Goal: Task Accomplishment & Management: Use online tool/utility

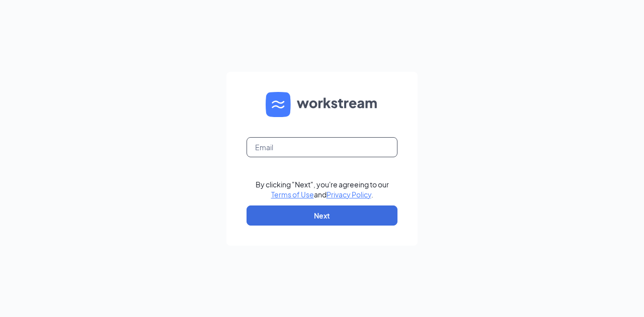
click at [288, 145] on input "text" at bounding box center [321, 147] width 151 height 20
type input "naggish2112@gmail.com"
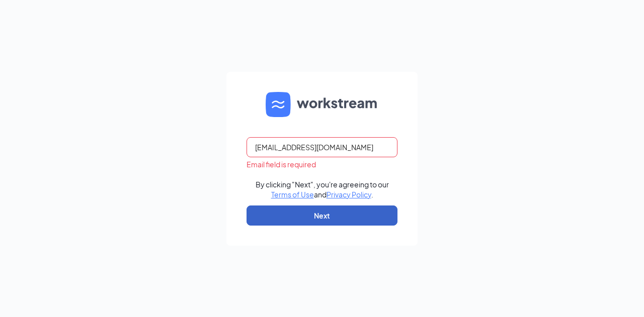
click at [278, 221] on button "Next" at bounding box center [321, 216] width 151 height 20
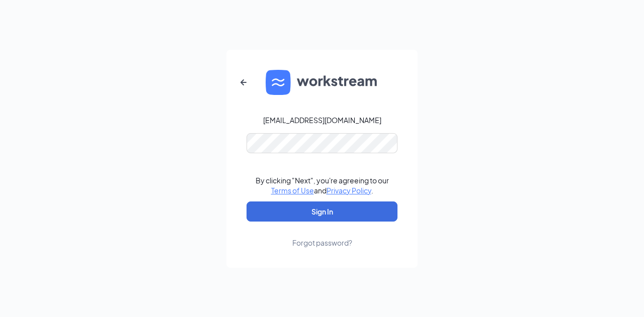
click at [330, 155] on form "naggish2112@gmail.com By clicking "Next", you're agreeing to our Terms of Use a…" at bounding box center [321, 159] width 191 height 218
click at [305, 210] on button "Sign In" at bounding box center [321, 212] width 151 height 20
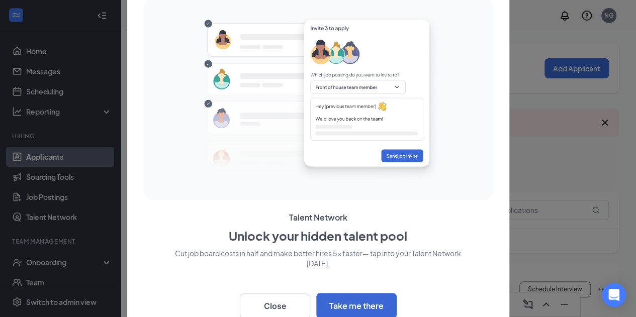
click at [168, 172] on div at bounding box center [318, 98] width 342 height 191
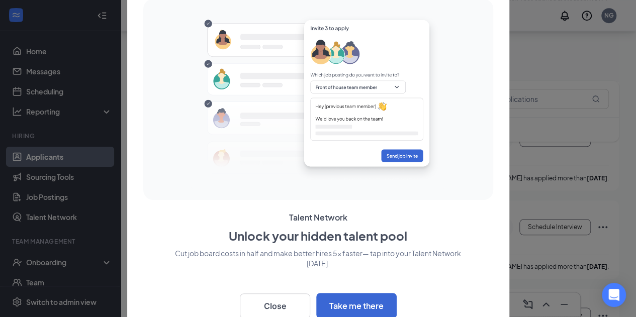
scroll to position [402, 0]
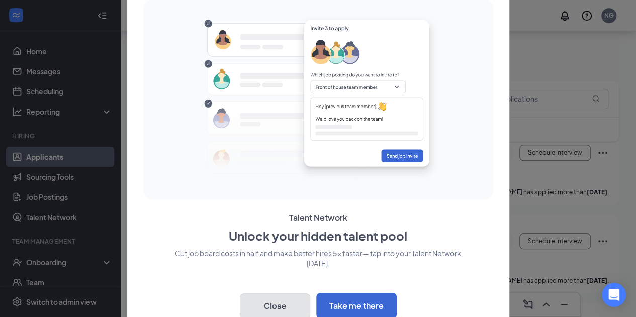
drag, startPoint x: 274, startPoint y: 310, endPoint x: 268, endPoint y: 295, distance: 16.5
click at [274, 309] on button "Close" at bounding box center [275, 306] width 70 height 25
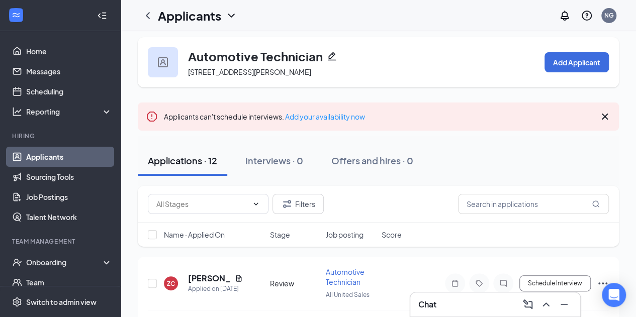
scroll to position [0, 0]
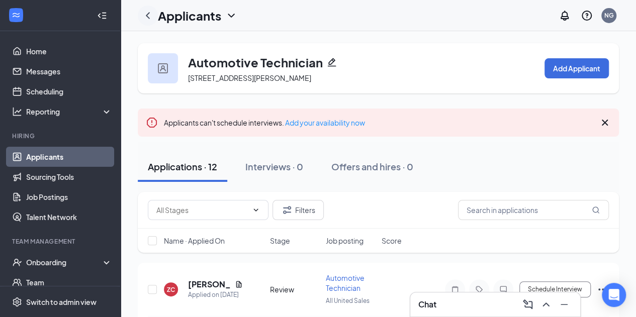
click at [151, 15] on icon "ChevronLeft" at bounding box center [148, 16] width 12 height 12
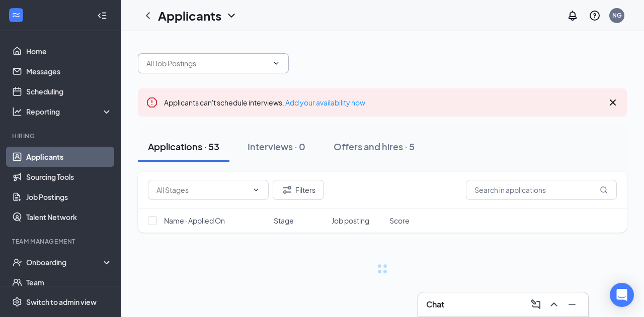
drag, startPoint x: 283, startPoint y: 62, endPoint x: 266, endPoint y: 60, distance: 16.7
click at [282, 62] on span at bounding box center [213, 63] width 151 height 20
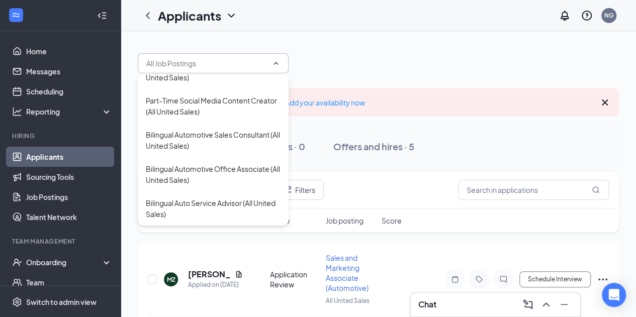
scroll to position [151, 0]
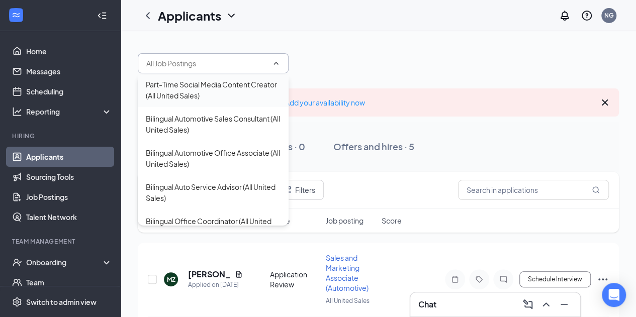
drag, startPoint x: 190, startPoint y: 201, endPoint x: 267, endPoint y: 110, distance: 119.2
click at [190, 200] on div "Bilingual Auto Service Advisor (All United Sales)" at bounding box center [213, 193] width 135 height 22
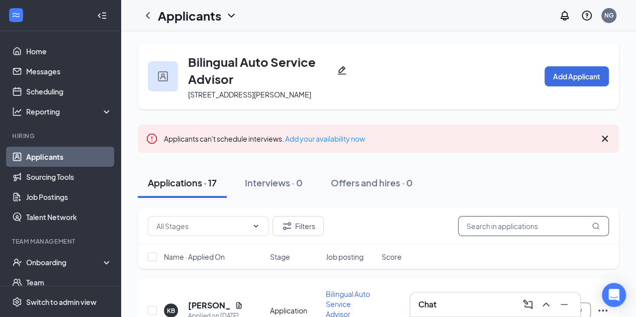
click at [506, 226] on input "text" at bounding box center [533, 226] width 151 height 20
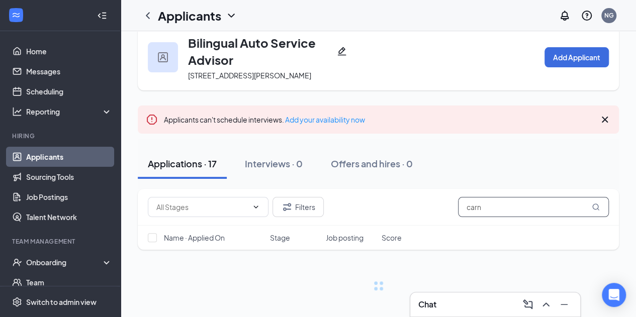
scroll to position [25, 0]
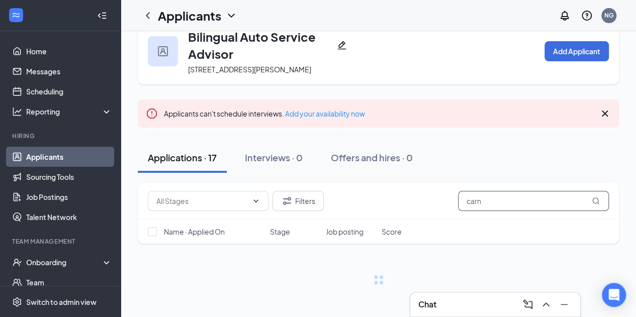
click at [472, 203] on input "carn" at bounding box center [533, 201] width 151 height 20
click at [484, 201] on input "[PERSON_NAME]" at bounding box center [533, 201] width 151 height 20
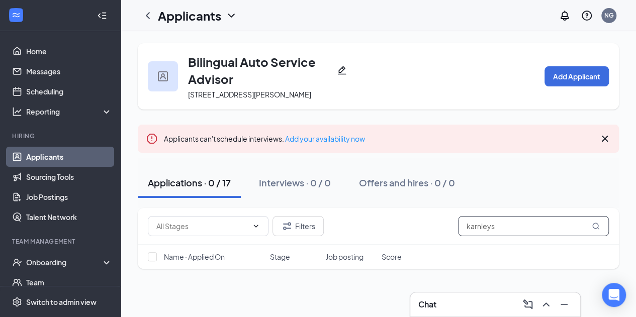
drag, startPoint x: 495, startPoint y: 226, endPoint x: 473, endPoint y: 231, distance: 23.2
click at [473, 231] on input "karnleys" at bounding box center [533, 226] width 151 height 20
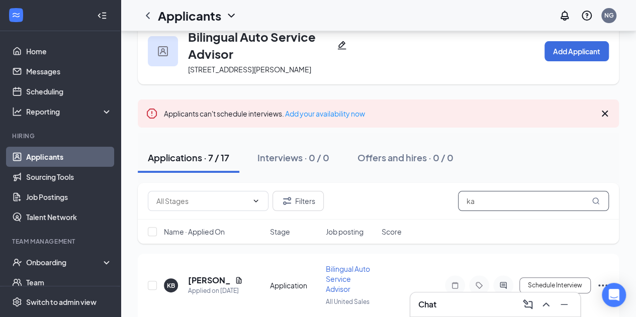
scroll to position [126, 0]
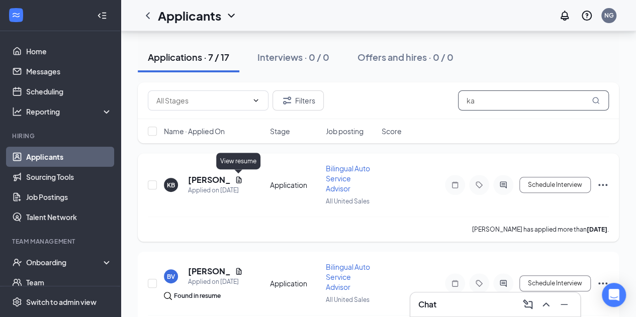
type input "ka"
click at [239, 179] on icon "Document" at bounding box center [239, 180] width 6 height 7
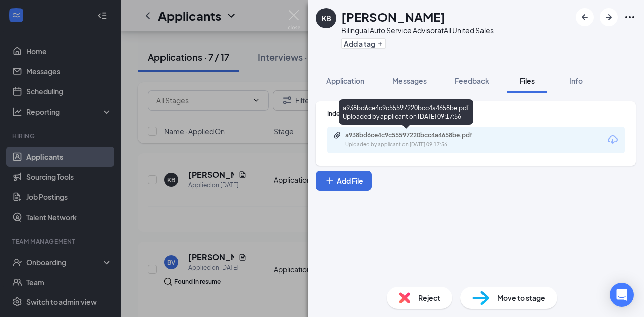
click at [371, 137] on div "a938bd6ce4c9c55597220bcc4a4658be.pdf" at bounding box center [415, 135] width 141 height 8
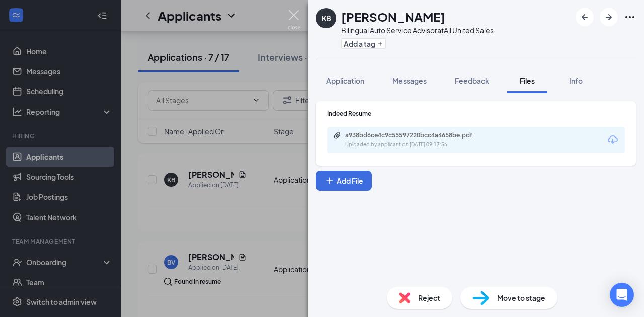
click at [292, 13] on img at bounding box center [294, 20] width 13 height 20
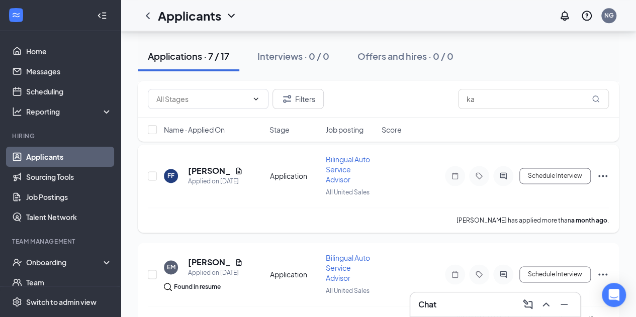
scroll to position [627, 0]
click at [238, 259] on icon "Document" at bounding box center [239, 263] width 8 height 8
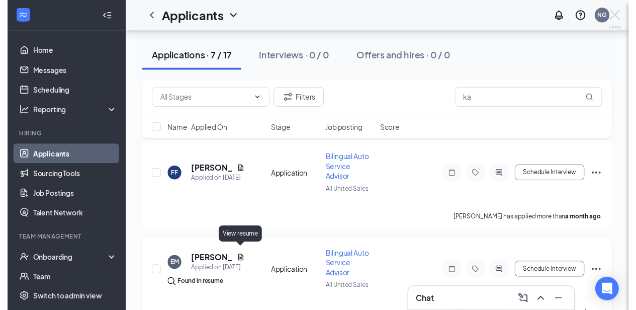
scroll to position [588, 0]
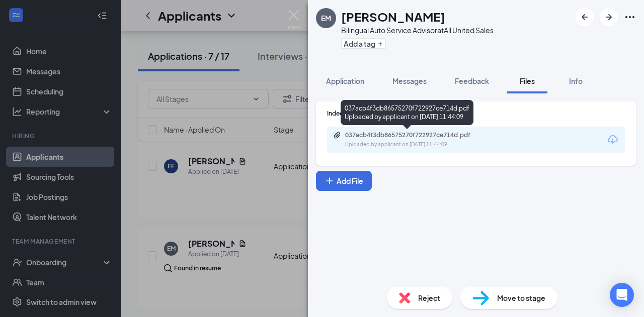
click at [388, 134] on div "037acb4f3db86575270f722927ce714d.pdf" at bounding box center [415, 135] width 141 height 8
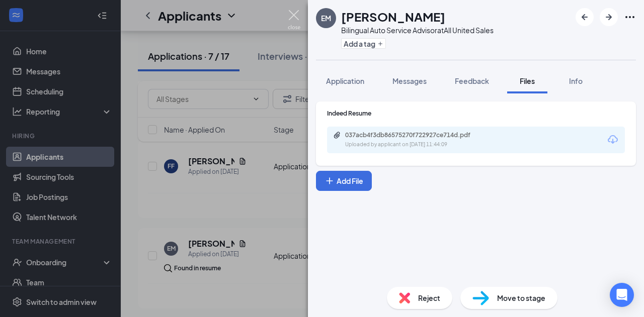
click at [298, 19] on img at bounding box center [294, 20] width 13 height 20
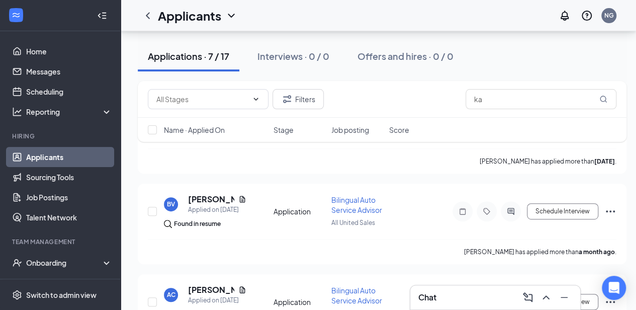
scroll to position [184, 0]
drag, startPoint x: 237, startPoint y: 115, endPoint x: 195, endPoint y: 154, distance: 57.3
click at [195, 154] on div "[PERSON_NAME] has applied more than [DATE] ." at bounding box center [382, 160] width 469 height 25
